Goal: Task Accomplishment & Management: Use online tool/utility

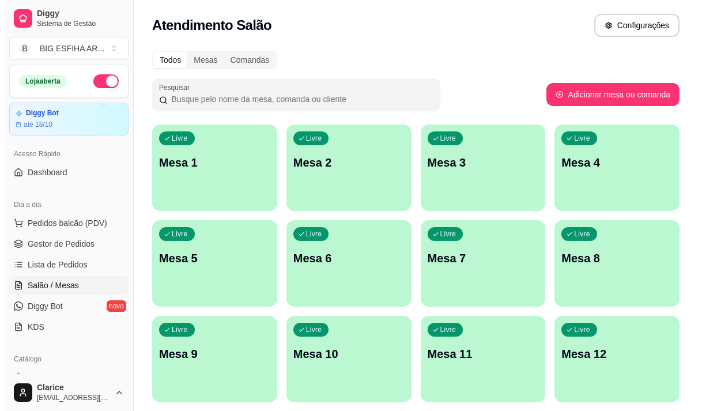
scroll to position [58, 0]
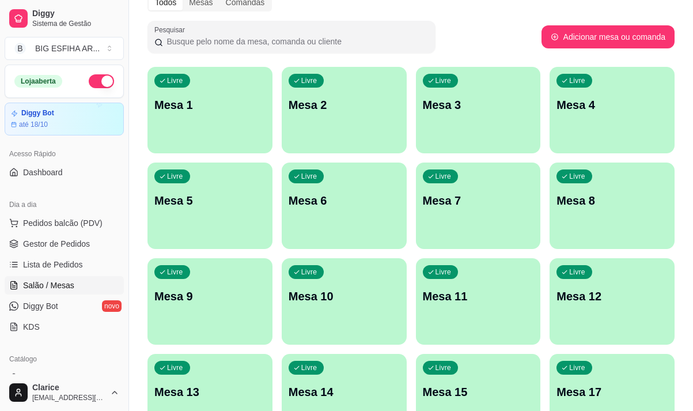
click at [462, 221] on div "Livre Mesa 7" at bounding box center [478, 199] width 125 height 73
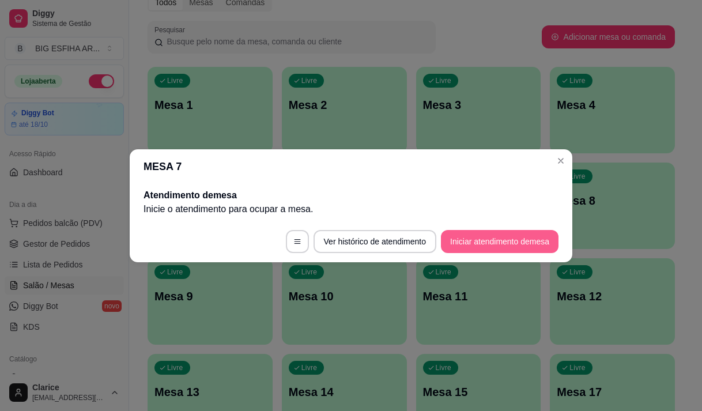
click at [479, 242] on button "Iniciar atendimento de mesa" at bounding box center [500, 241] width 118 height 23
click at [479, 242] on footer "Ver histórico de atendimento Iniciar atendimento de mesa" at bounding box center [351, 241] width 443 height 41
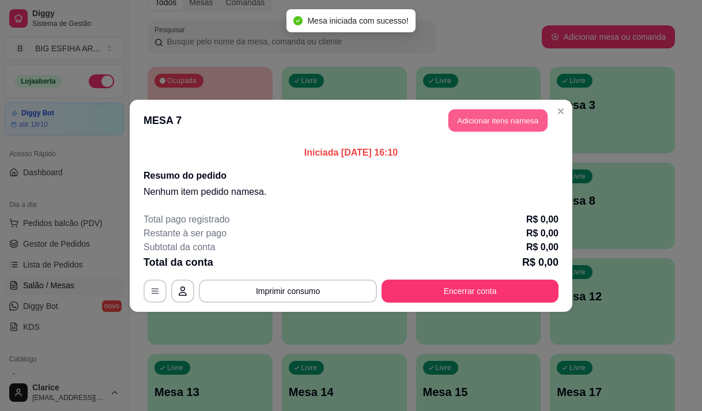
click at [484, 120] on button "Adicionar itens na mesa" at bounding box center [497, 120] width 99 height 22
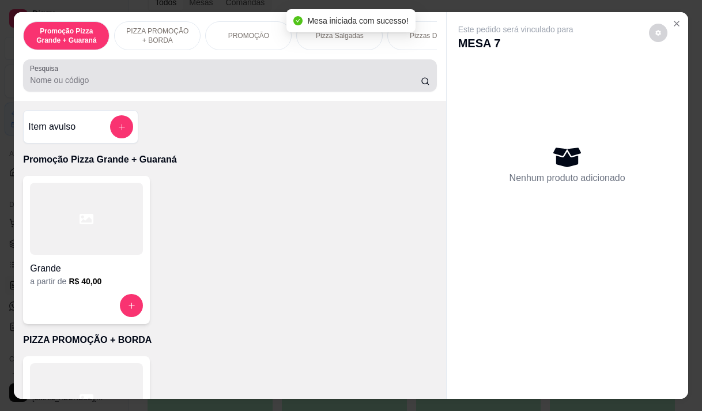
click at [191, 78] on div at bounding box center [229, 75] width 399 height 23
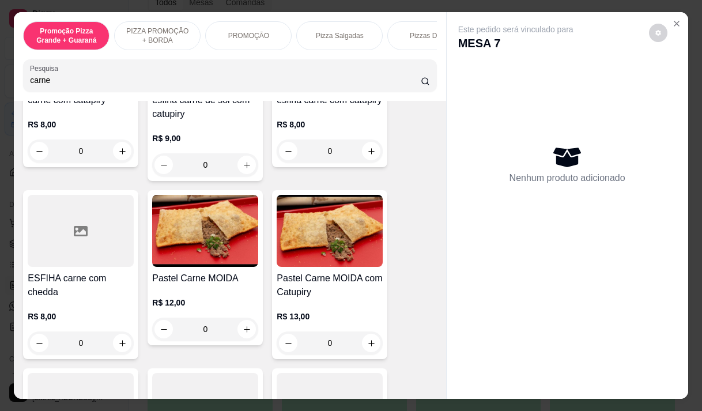
scroll to position [519, 0]
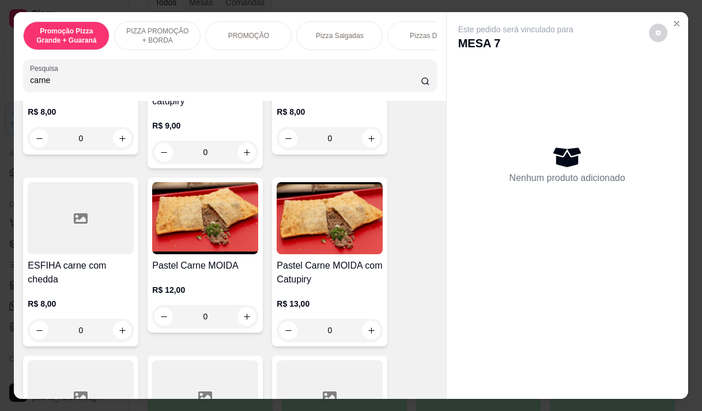
type input "carne"
click at [371, 334] on div "0" at bounding box center [330, 330] width 106 height 23
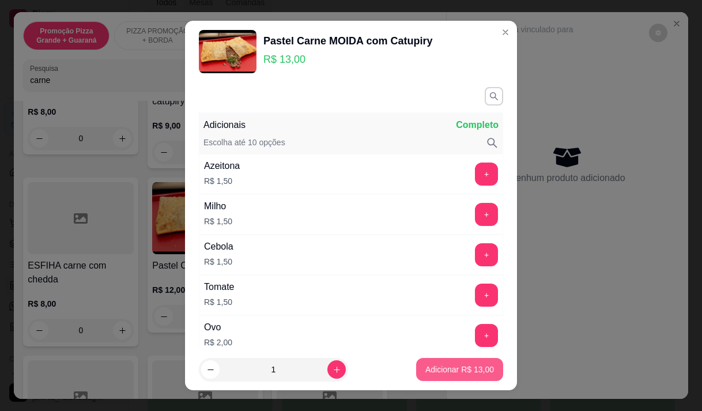
click at [425, 364] on p "Adicionar R$ 13,00" at bounding box center [459, 370] width 69 height 12
type input "1"
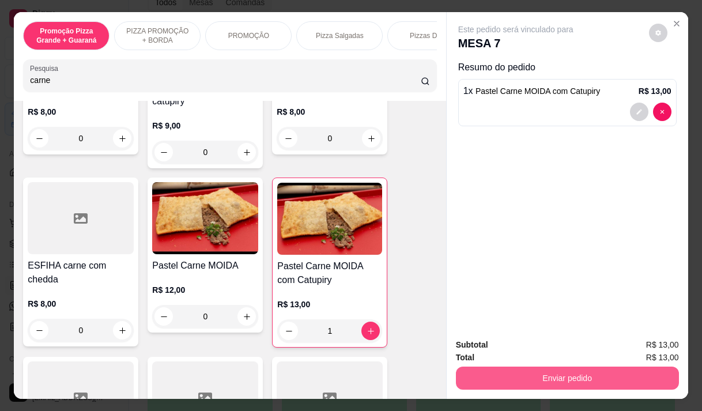
click at [509, 379] on button "Enviar pedido" at bounding box center [567, 377] width 223 height 23
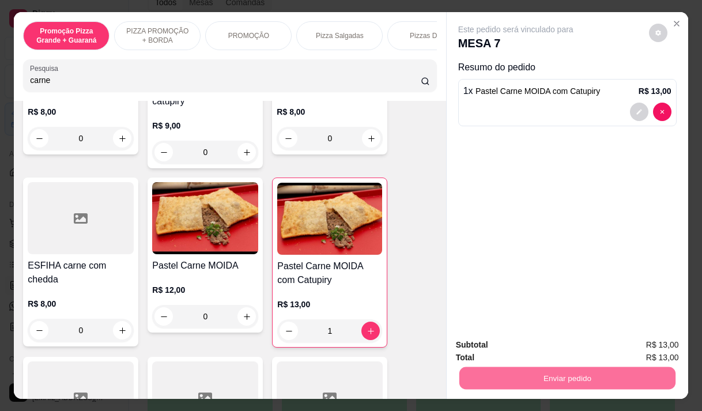
click at [643, 345] on button "Enviar pedido" at bounding box center [648, 345] width 65 height 22
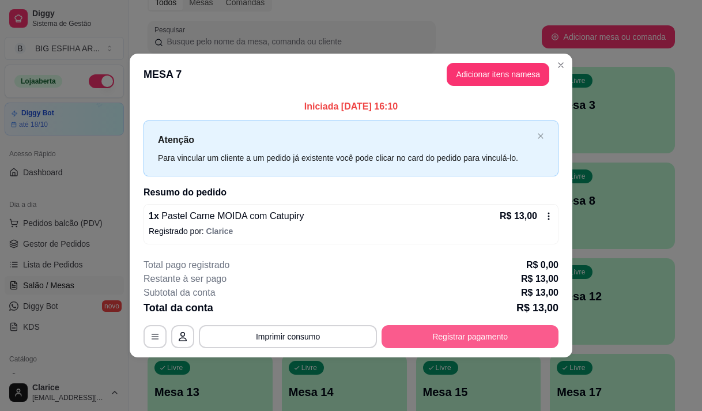
click at [498, 328] on button "Registrar pagamento" at bounding box center [469, 336] width 177 height 23
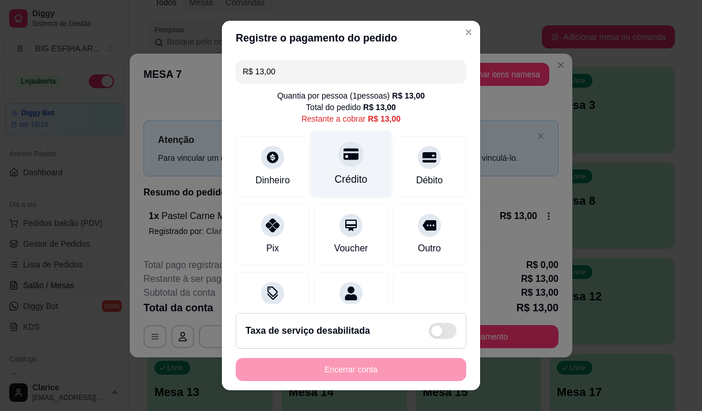
click at [325, 156] on div "Crédito" at bounding box center [351, 163] width 81 height 67
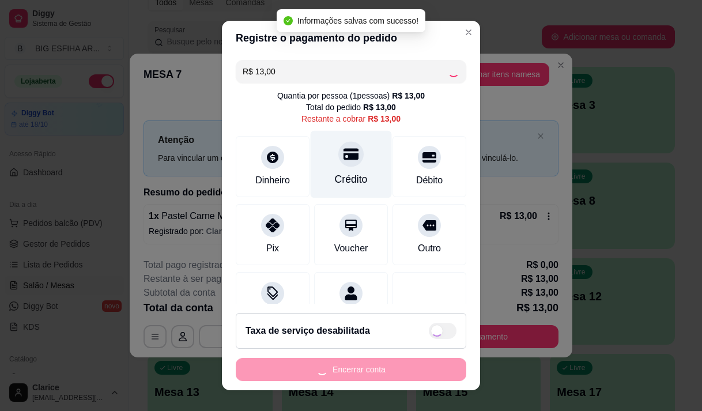
type input "R$ 0,00"
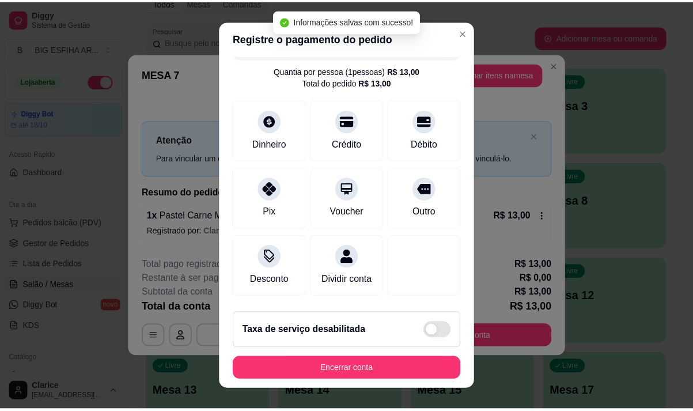
scroll to position [96, 0]
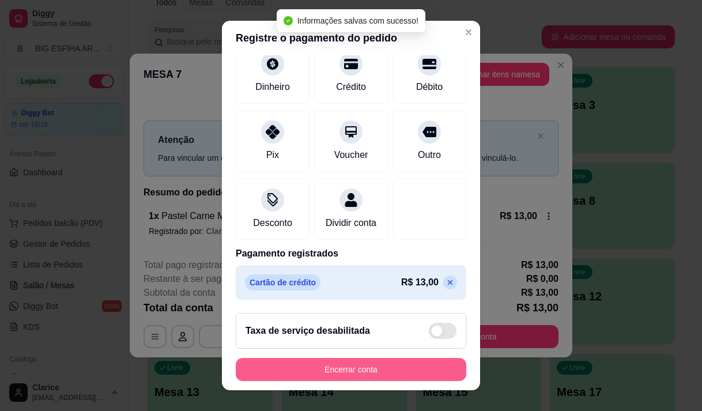
click at [316, 366] on button "Encerrar conta" at bounding box center [351, 369] width 230 height 23
